Goal: Task Accomplishment & Management: Manage account settings

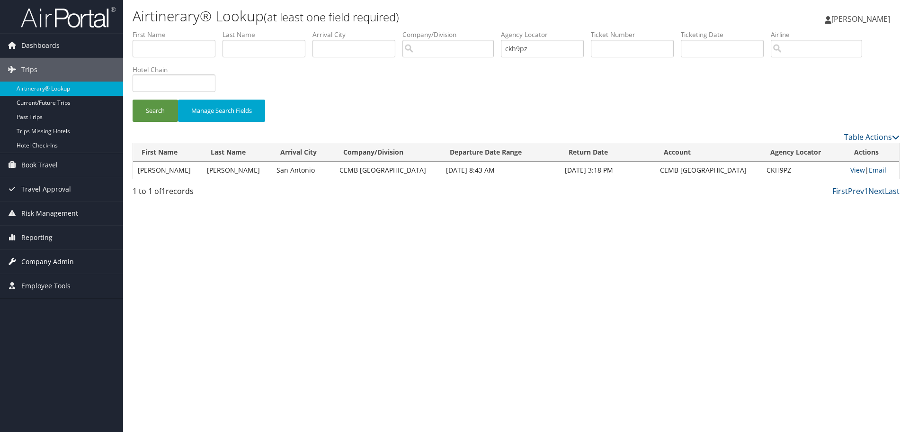
click at [55, 258] on span "Company Admin" at bounding box center [47, 262] width 53 height 24
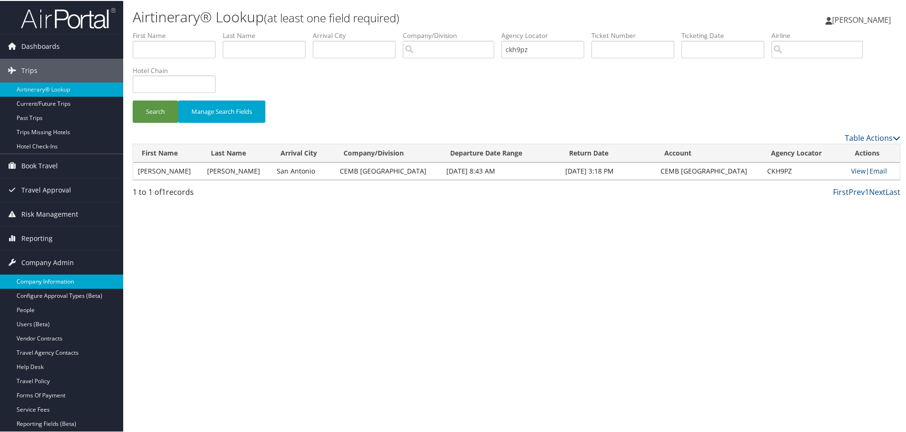
click at [65, 283] on link "Company Information" at bounding box center [61, 280] width 123 height 14
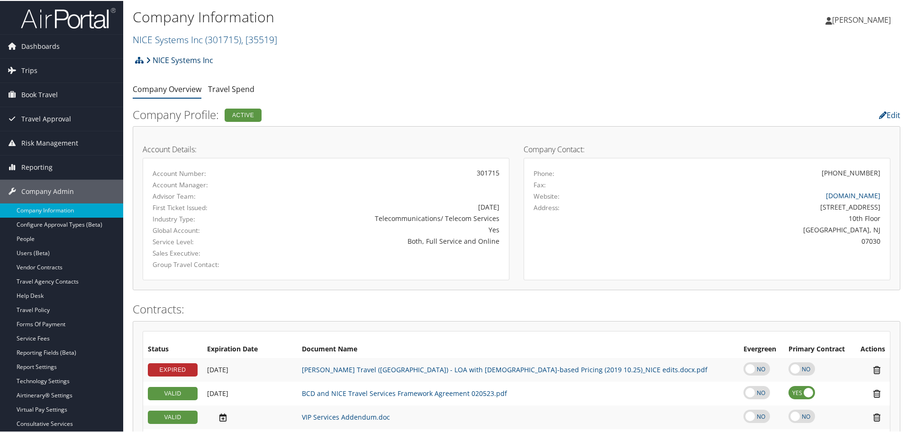
click at [208, 60] on link "NICE Systems Inc" at bounding box center [179, 59] width 67 height 19
click at [258, 37] on span ", [ 35519 ]" at bounding box center [259, 38] width 36 height 13
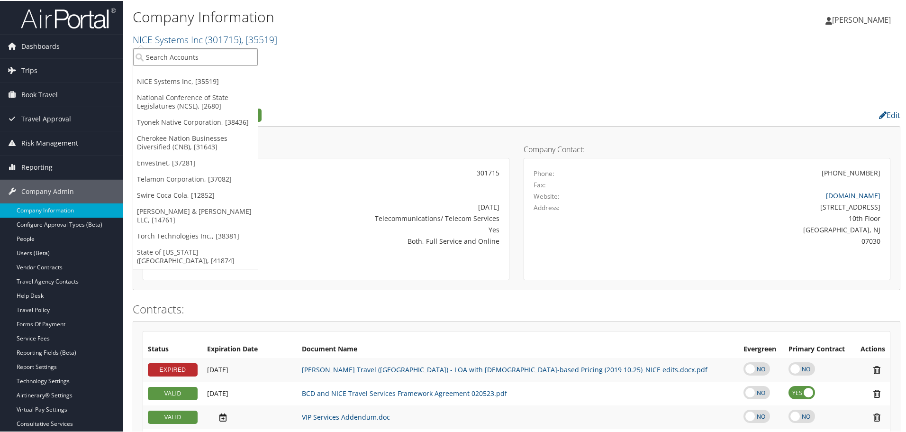
click at [216, 57] on input "search" at bounding box center [195, 56] width 125 height 18
type input "intermoun"
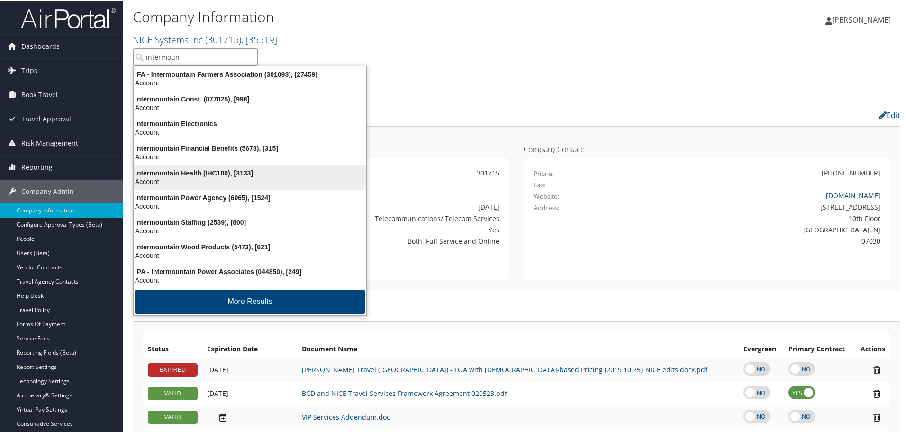
click at [203, 167] on div "Intermountain Health (IHC100), [3133] Account" at bounding box center [250, 176] width 230 height 22
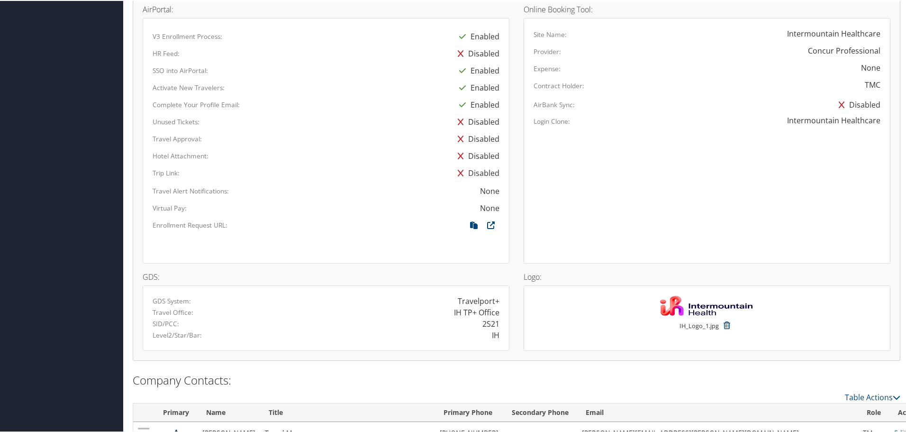
scroll to position [637, 0]
